Goal: Task Accomplishment & Management: Use online tool/utility

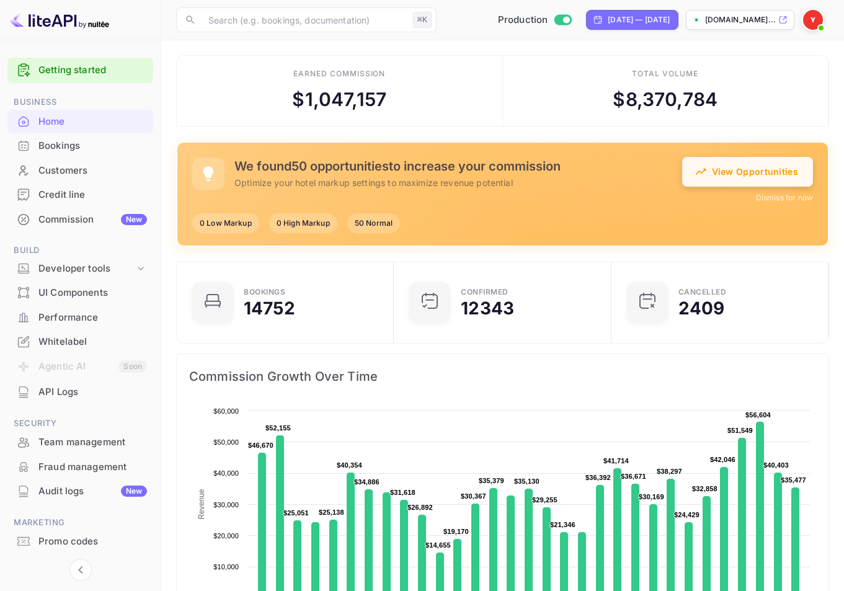
click at [714, 176] on button "View Opportunities" at bounding box center [747, 172] width 131 height 30
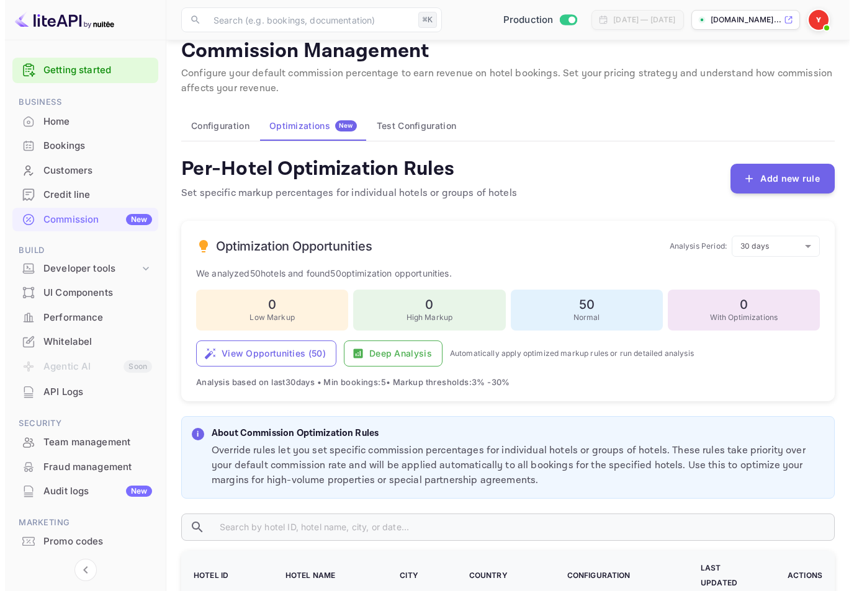
scroll to position [24, 0]
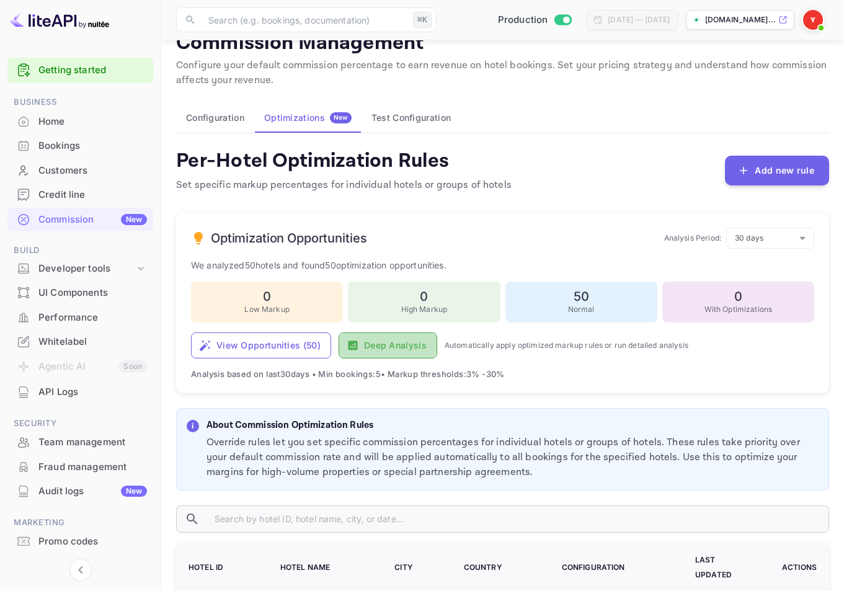
click at [374, 350] on button "Deep Analysis" at bounding box center [388, 346] width 99 height 26
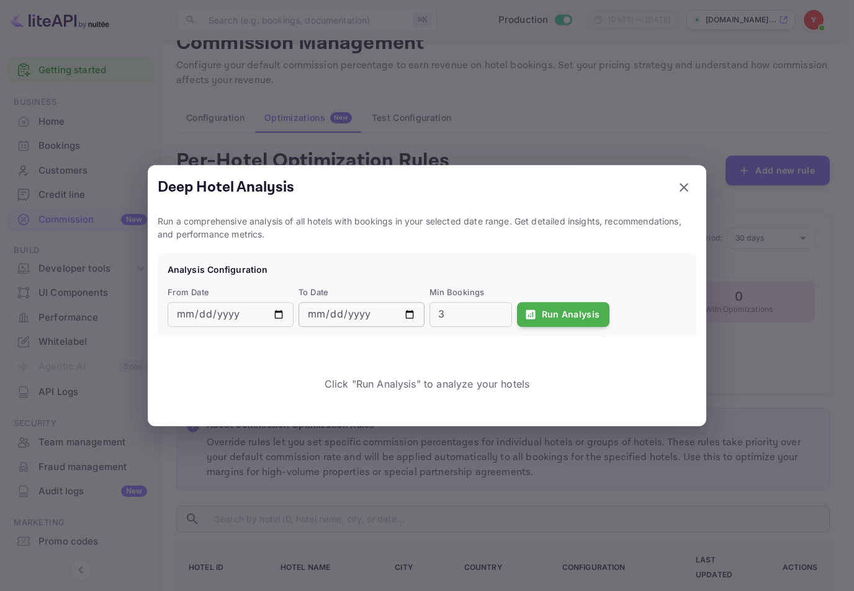
drag, startPoint x: 488, startPoint y: 318, endPoint x: 387, endPoint y: 304, distance: 101.5
click at [387, 304] on div "From Date [DATE] ​ To Date [DATE] ​ Min Bookings 3 ​ Run Analysis" at bounding box center [425, 305] width 524 height 46
type input "10"
click at [587, 314] on button "Run Analysis" at bounding box center [563, 314] width 93 height 25
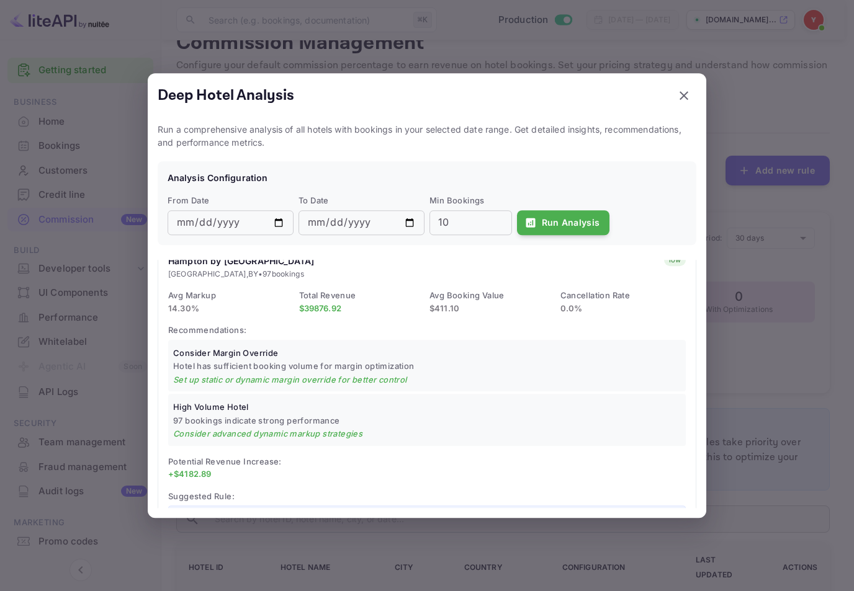
scroll to position [114, 0]
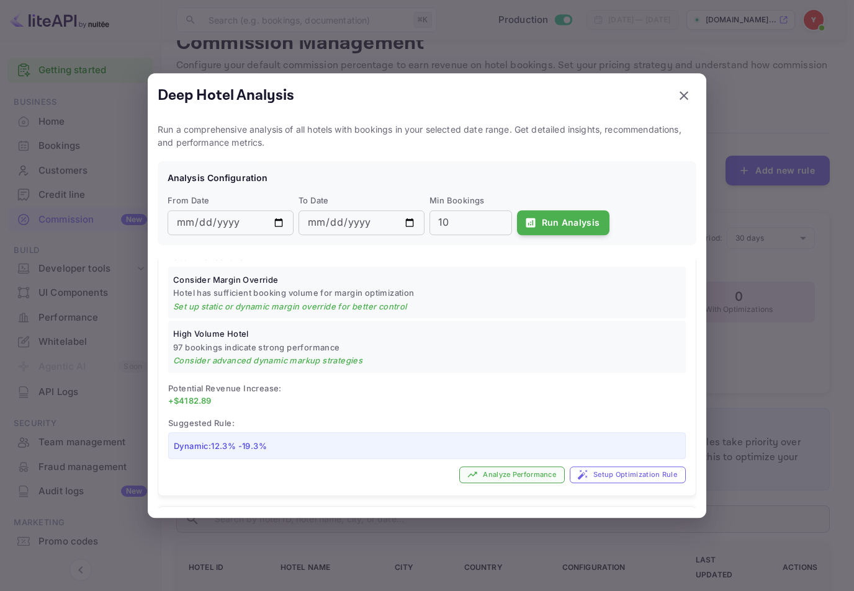
click at [499, 476] on button "Analyze Performance" at bounding box center [511, 475] width 105 height 17
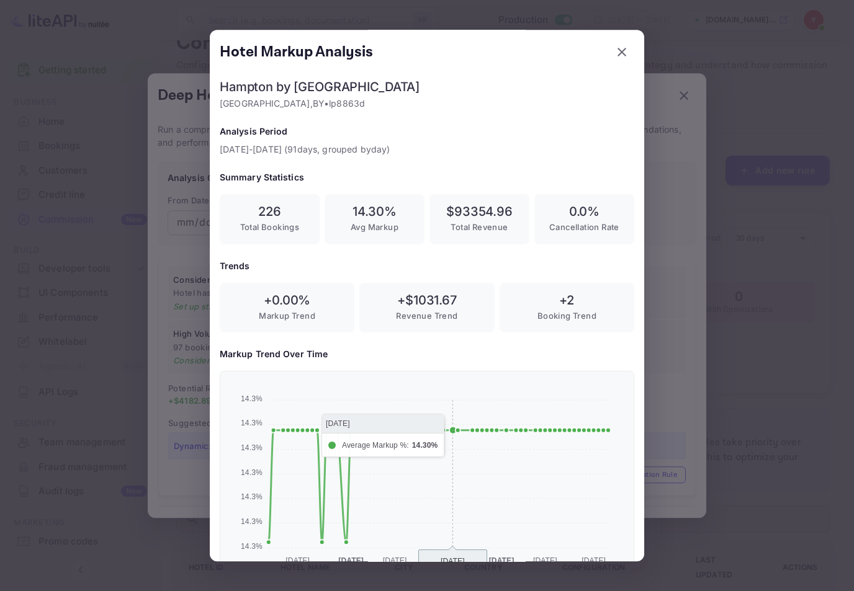
scroll to position [143, 0]
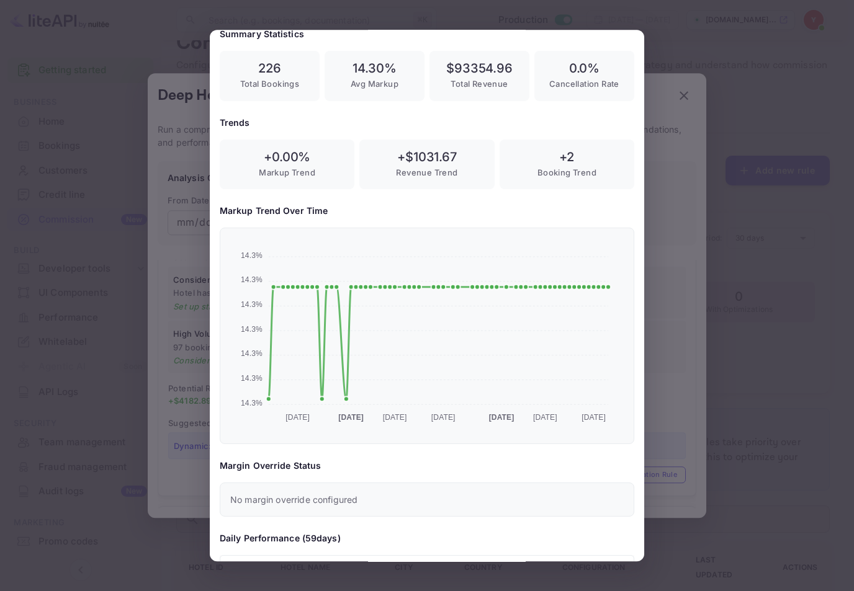
click at [678, 259] on div at bounding box center [427, 295] width 854 height 591
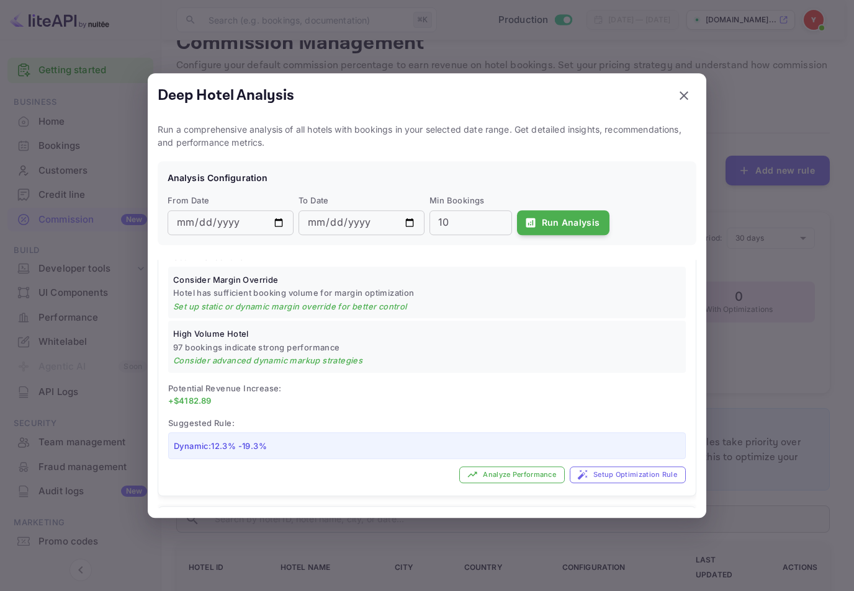
scroll to position [0, 0]
click at [581, 472] on button "Setup Optimization Rule" at bounding box center [628, 475] width 116 height 17
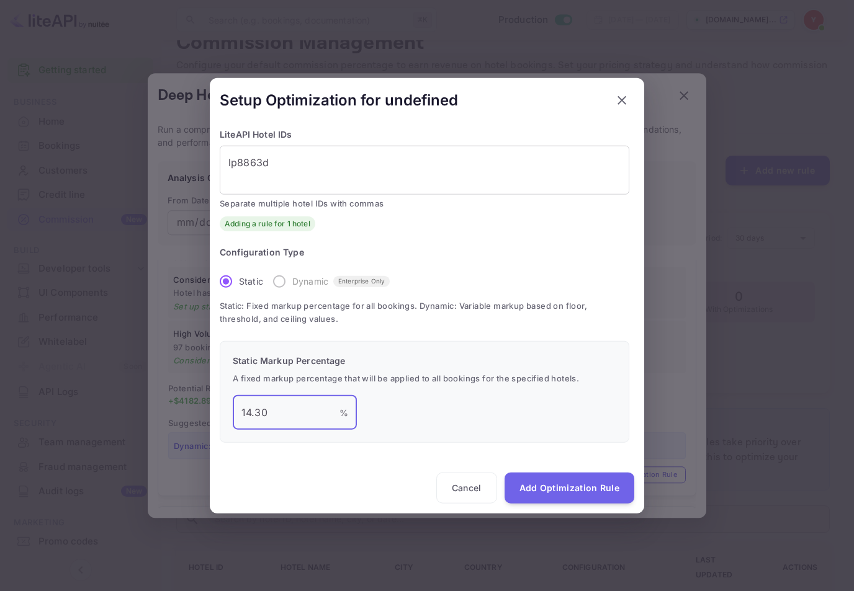
drag, startPoint x: 290, startPoint y: 410, endPoint x: 185, endPoint y: 403, distance: 105.7
click at [185, 403] on div "Setup Optimization for undefined LiteAPI Hotel IDs lp8863d x ​ Separate multipl…" at bounding box center [427, 295] width 854 height 591
type input "16"
click at [543, 476] on button "Add Optimization Rule" at bounding box center [569, 488] width 130 height 31
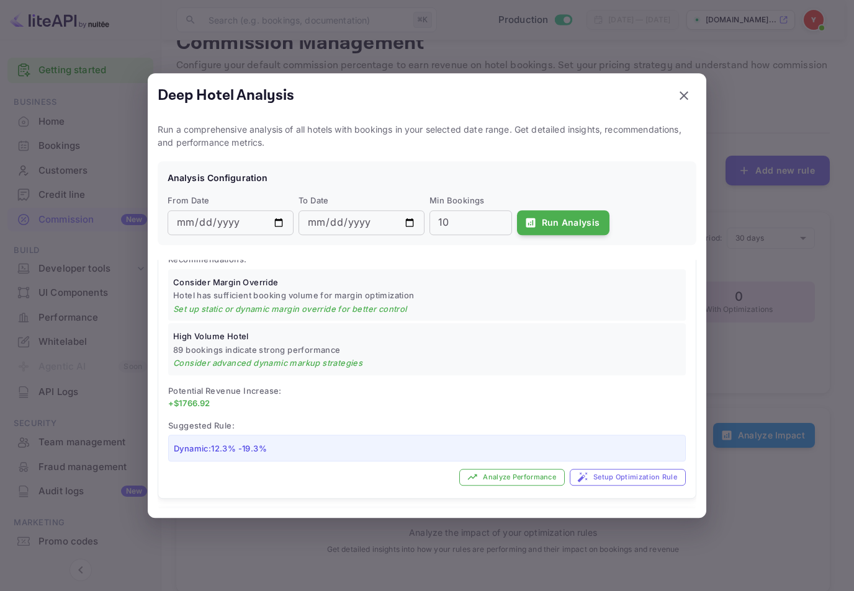
scroll to position [382, 0]
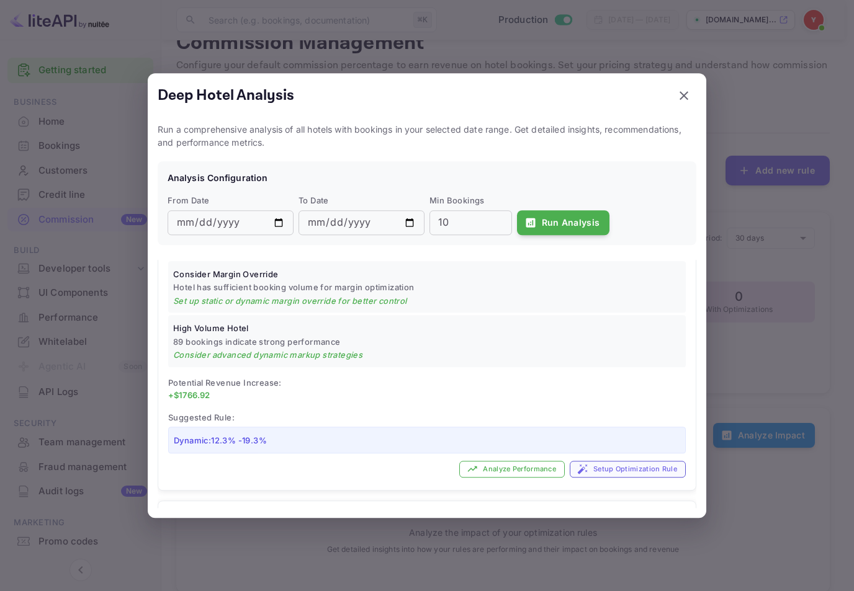
click at [613, 463] on button "Setup Optimization Rule" at bounding box center [628, 469] width 116 height 17
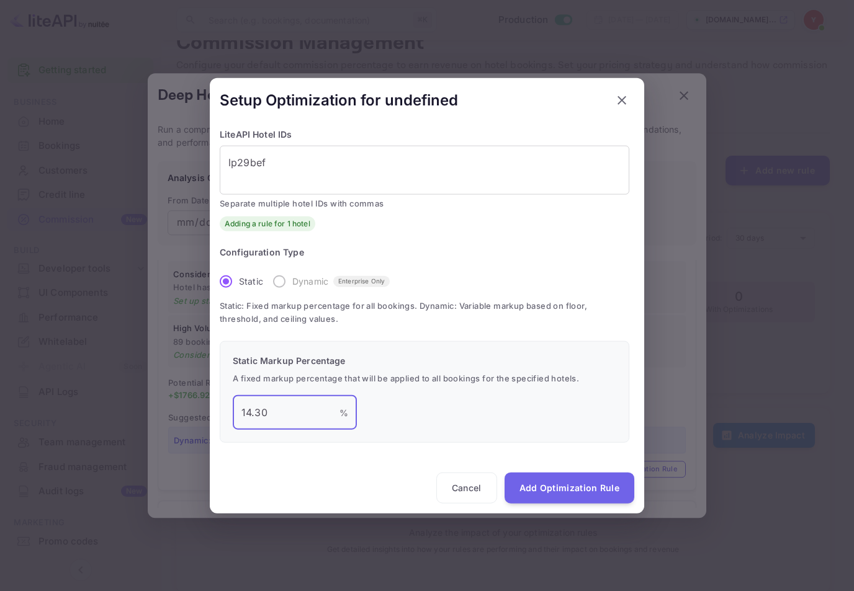
drag, startPoint x: 287, startPoint y: 411, endPoint x: 170, endPoint y: 405, distance: 117.4
click at [170, 405] on div "Setup Optimization for undefined LiteAPI Hotel IDs lp29bef x ​ Separate multipl…" at bounding box center [427, 295] width 854 height 591
type input "16"
click at [555, 478] on button "Add Optimization Rule" at bounding box center [569, 488] width 130 height 31
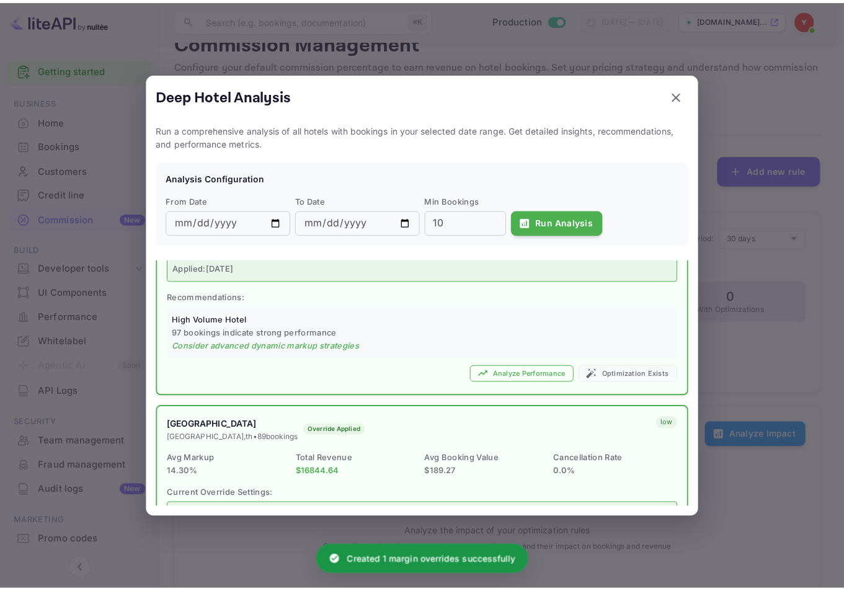
scroll to position [0, 0]
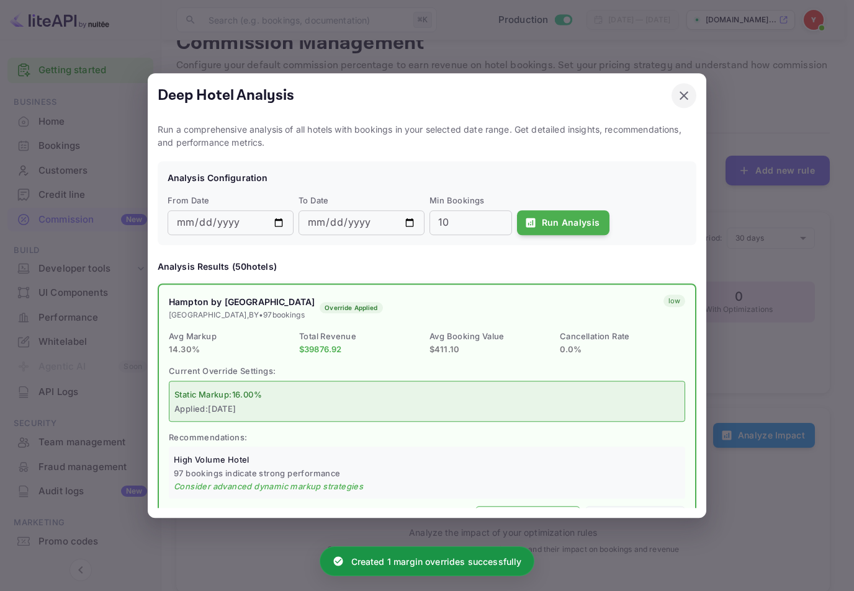
click at [684, 94] on icon "button" at bounding box center [683, 95] width 15 height 15
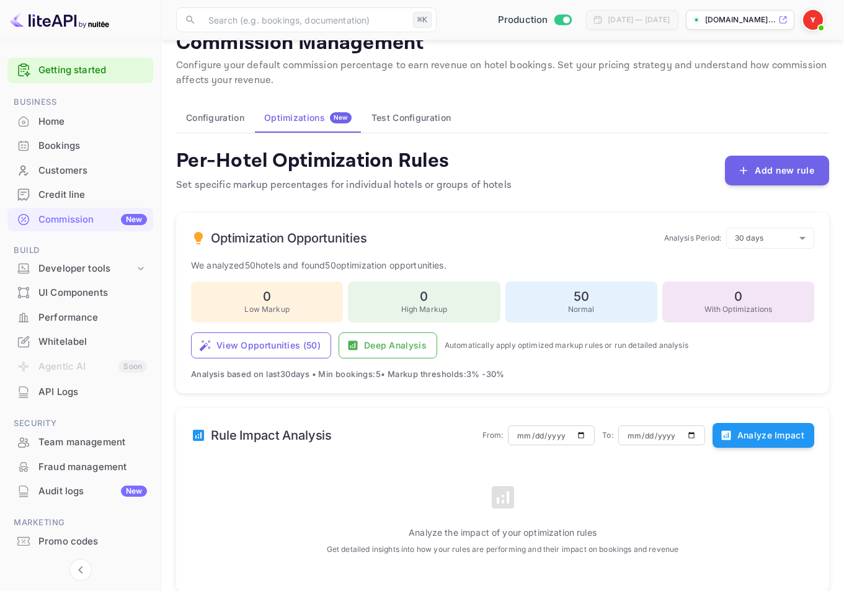
click at [671, 107] on div "Configuration Optimizations New Test Configuration" at bounding box center [502, 118] width 653 height 30
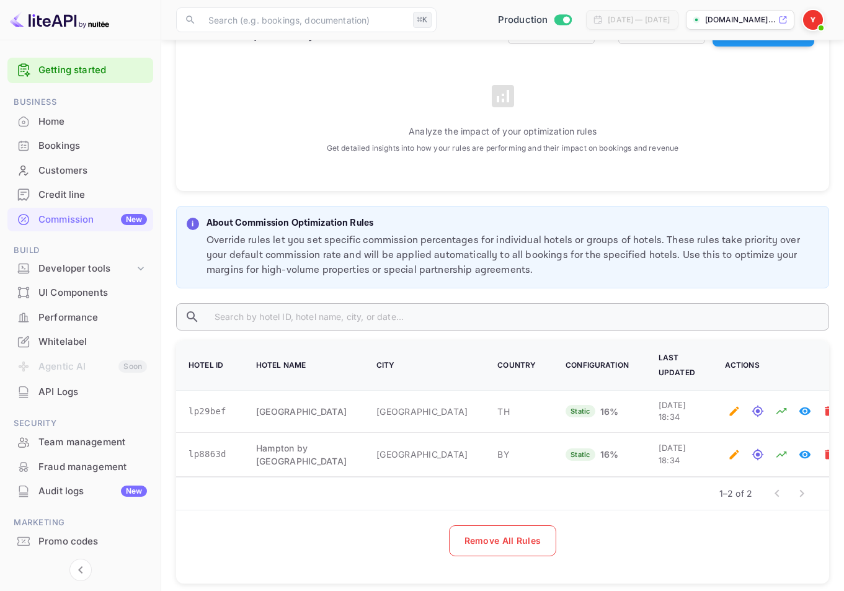
scroll to position [223, 0]
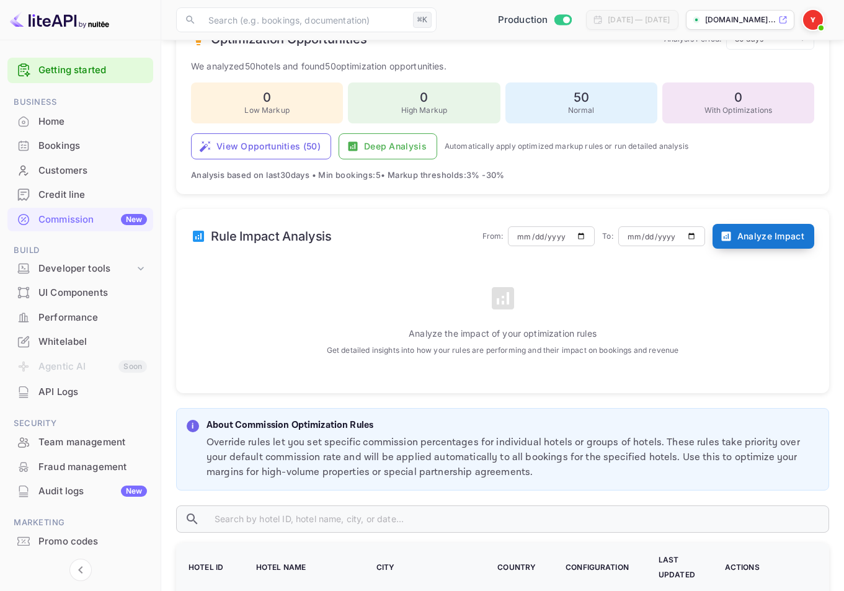
click at [769, 230] on button "Analyze Impact" at bounding box center [764, 236] width 102 height 25
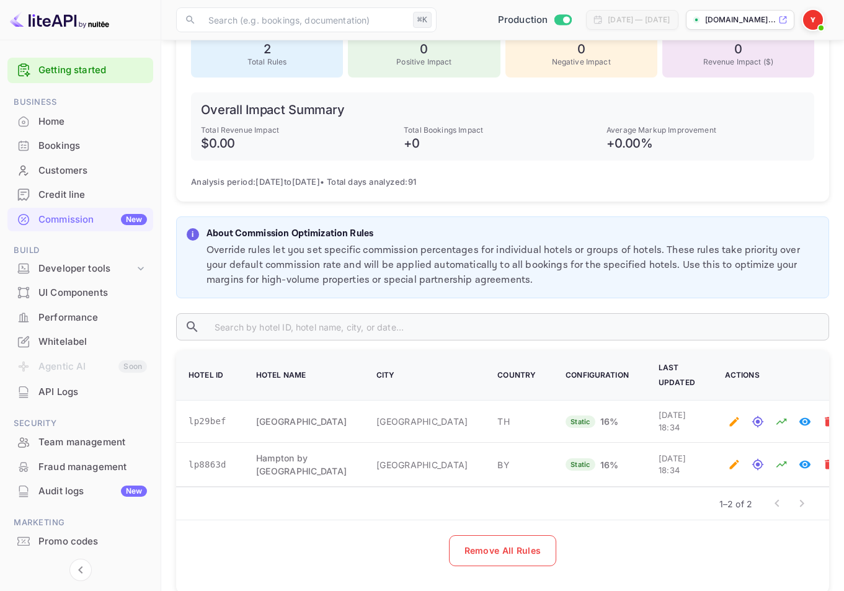
scroll to position [462, 0]
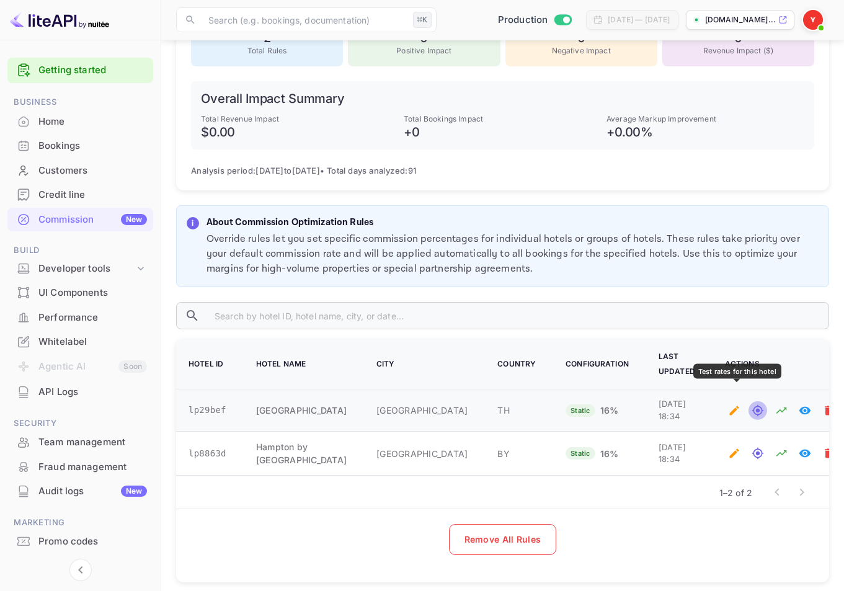
click at [749, 401] on button "Test rates for this hotel" at bounding box center [758, 410] width 19 height 19
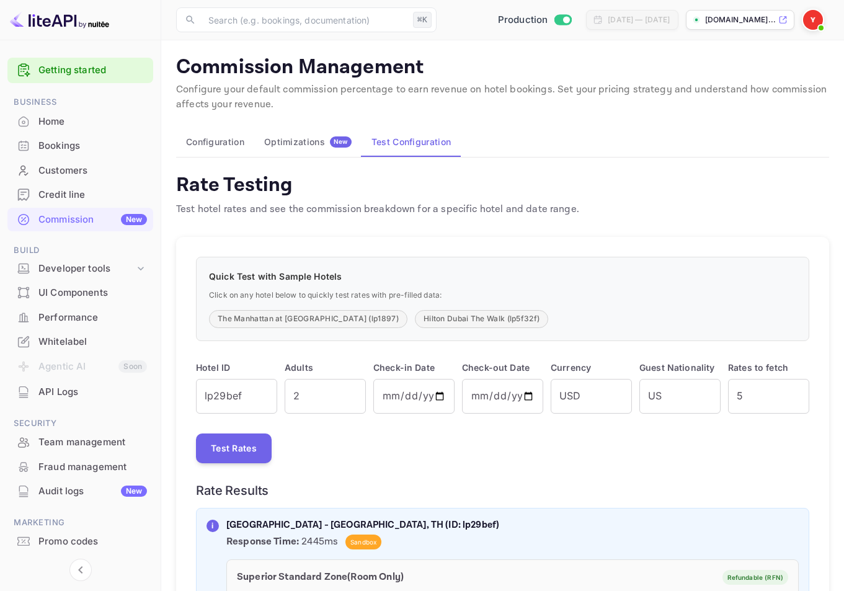
click at [331, 154] on button "Optimizations New" at bounding box center [307, 142] width 107 height 30
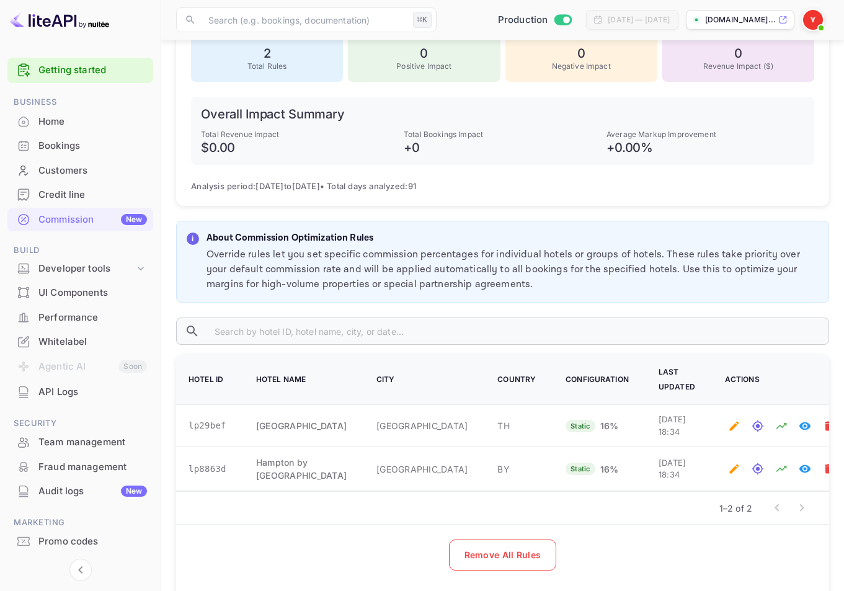
scroll to position [462, 0]
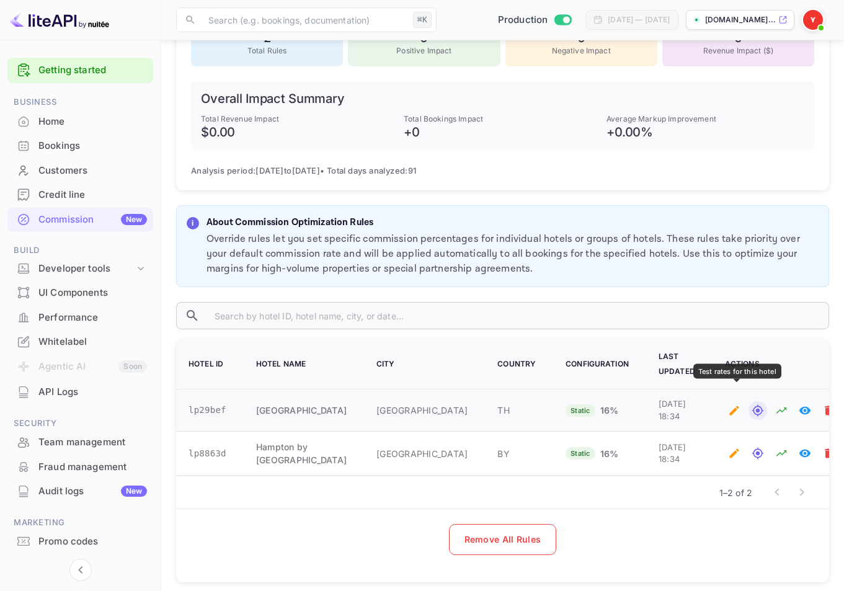
click at [752, 405] on icon "Test rates for this hotel" at bounding box center [758, 411] width 12 height 12
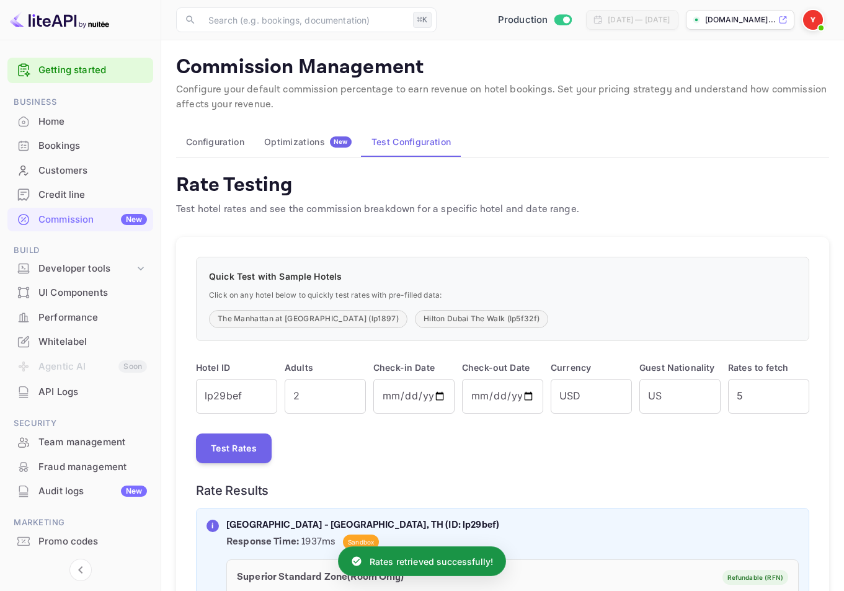
click at [314, 151] on button "Optimizations New" at bounding box center [307, 142] width 107 height 30
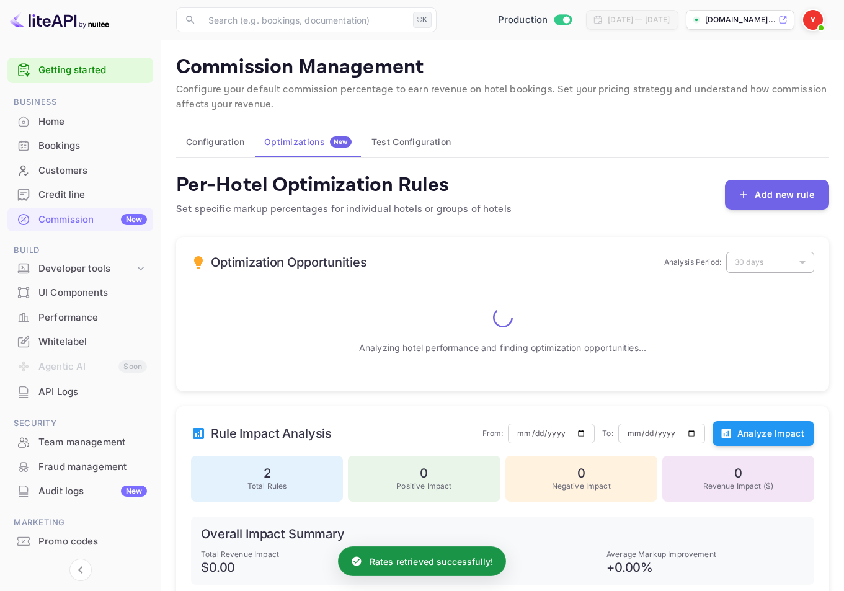
scroll to position [462, 0]
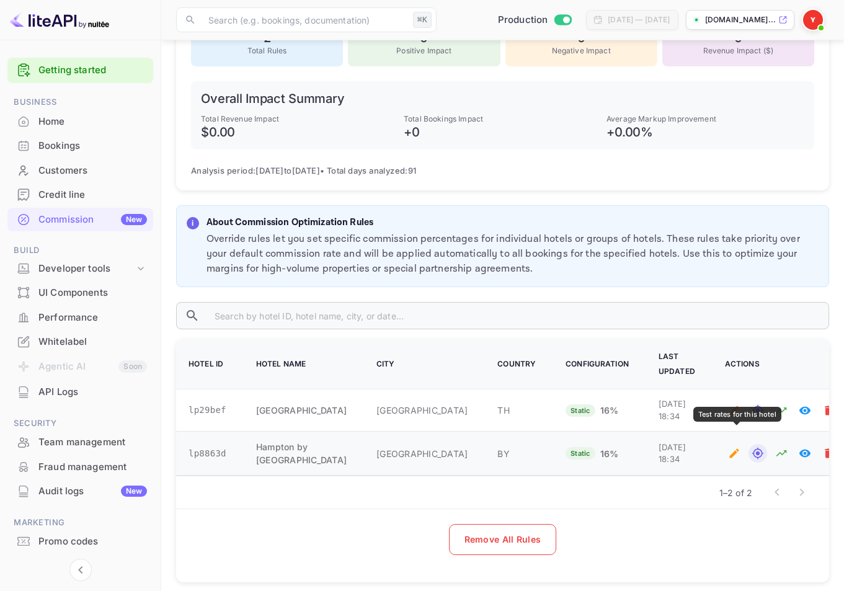
click at [752, 447] on icon "Test rates for this hotel" at bounding box center [758, 453] width 12 height 12
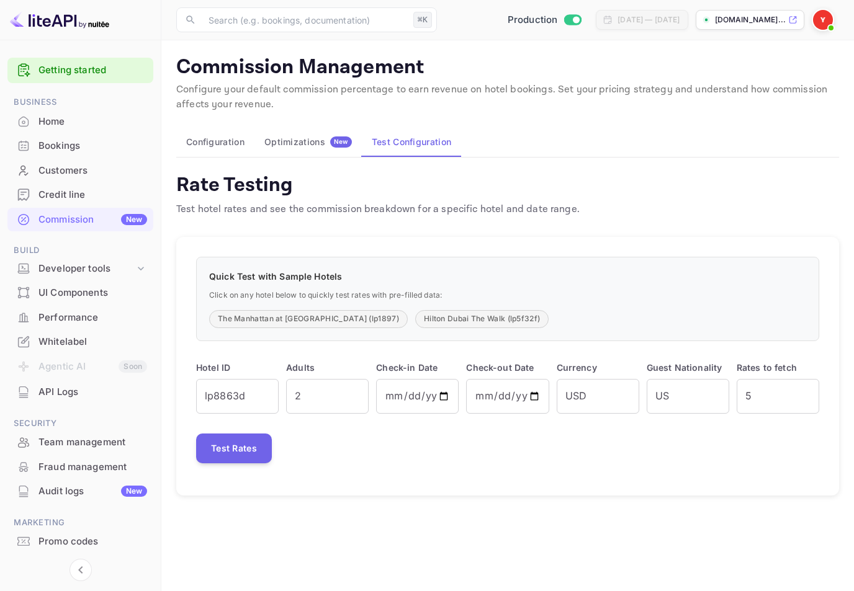
click at [104, 489] on div "Audit logs New" at bounding box center [92, 492] width 109 height 14
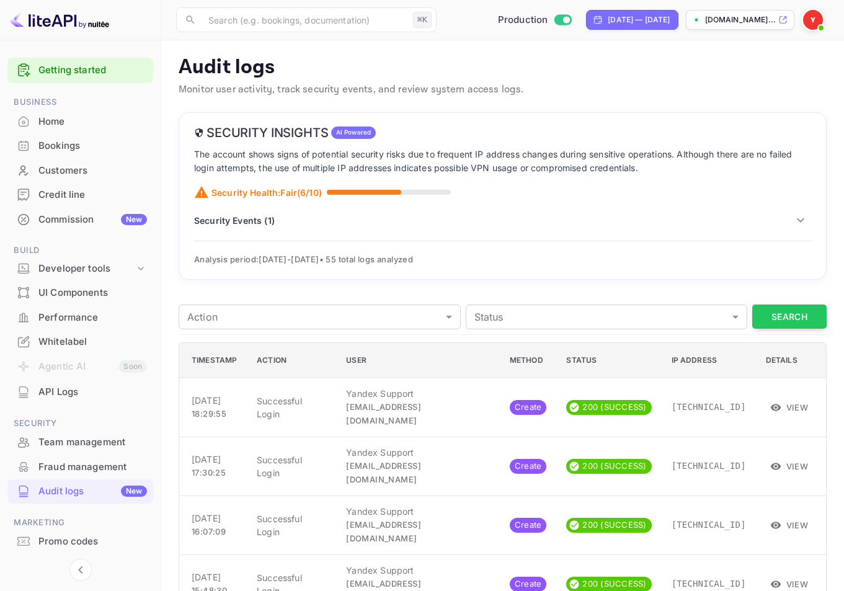
click at [248, 219] on p "Security Events ( 1 )" at bounding box center [234, 220] width 81 height 13
